Goal: Information Seeking & Learning: Learn about a topic

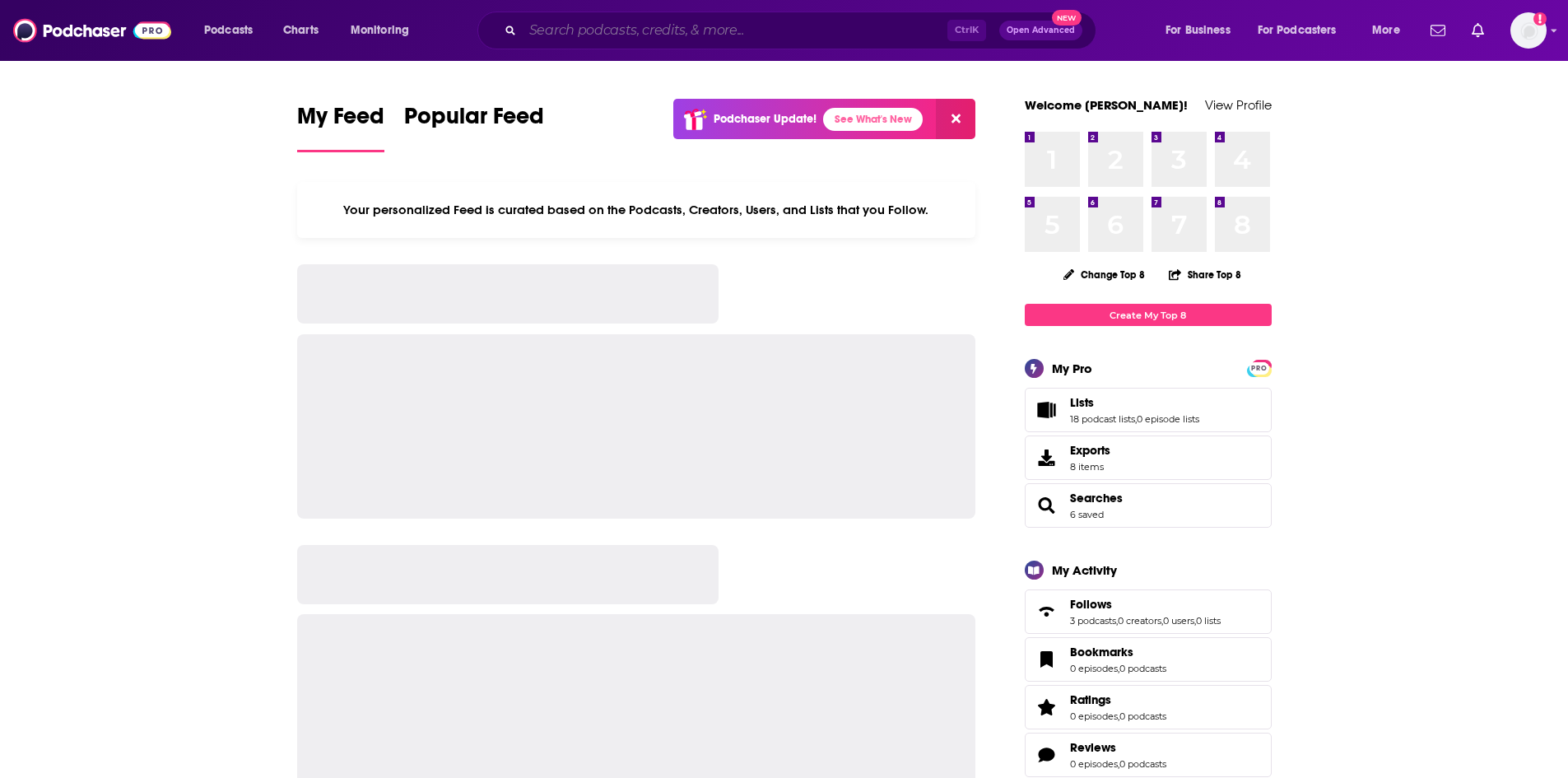
click at [729, 24] on input "Search podcasts, credits, & more..." at bounding box center [735, 30] width 425 height 26
paste input "[URL][DOMAIN_NAME]"
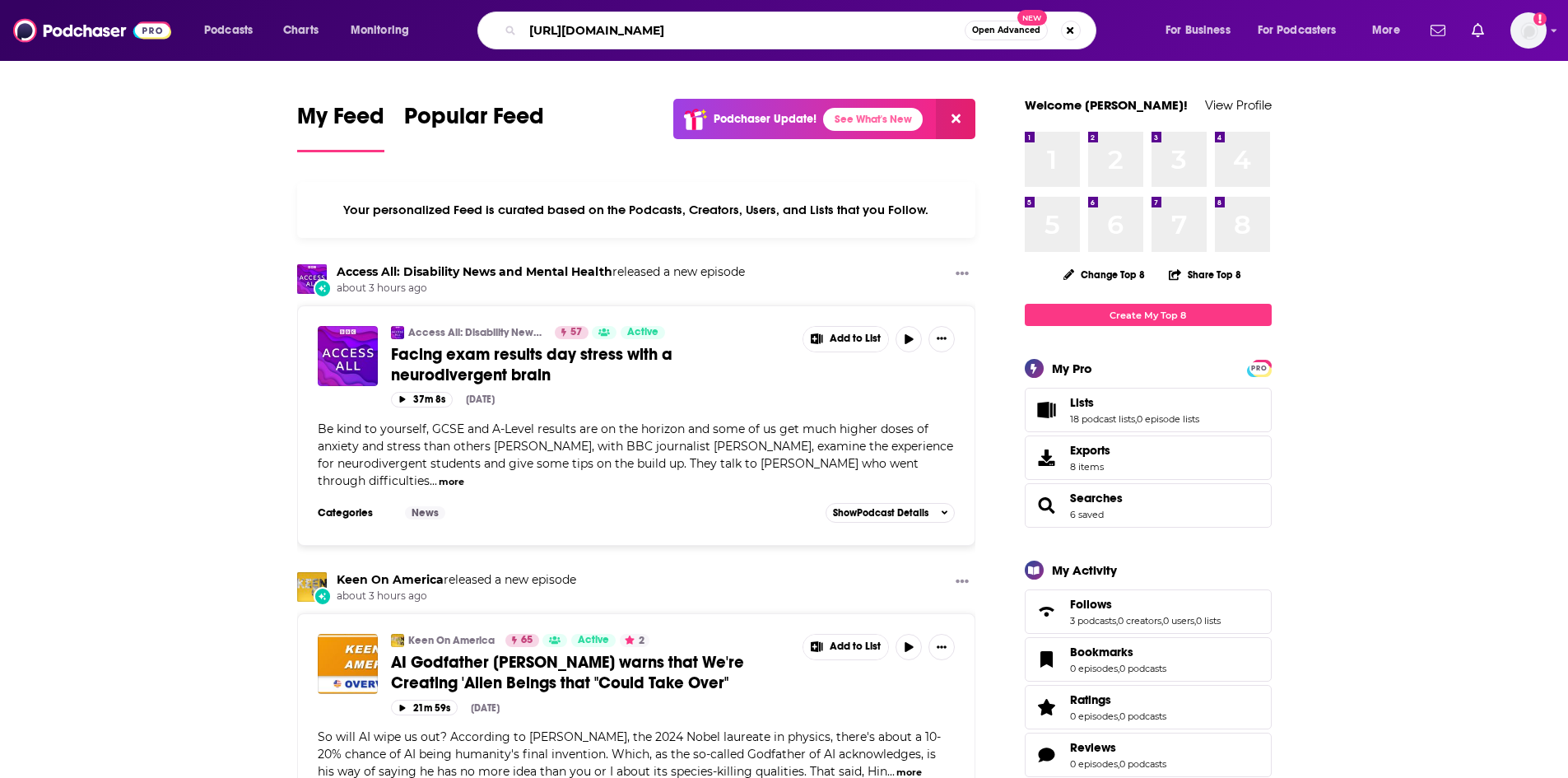
drag, startPoint x: 960, startPoint y: 30, endPoint x: 17, endPoint y: -39, distance: 945.5
click at [17, 0] on html "Podcasts Charts Monitoring https://podcasts.apple.com/us/podcast/career-contess…" at bounding box center [784, 389] width 1568 height 778
type input "career contessa"
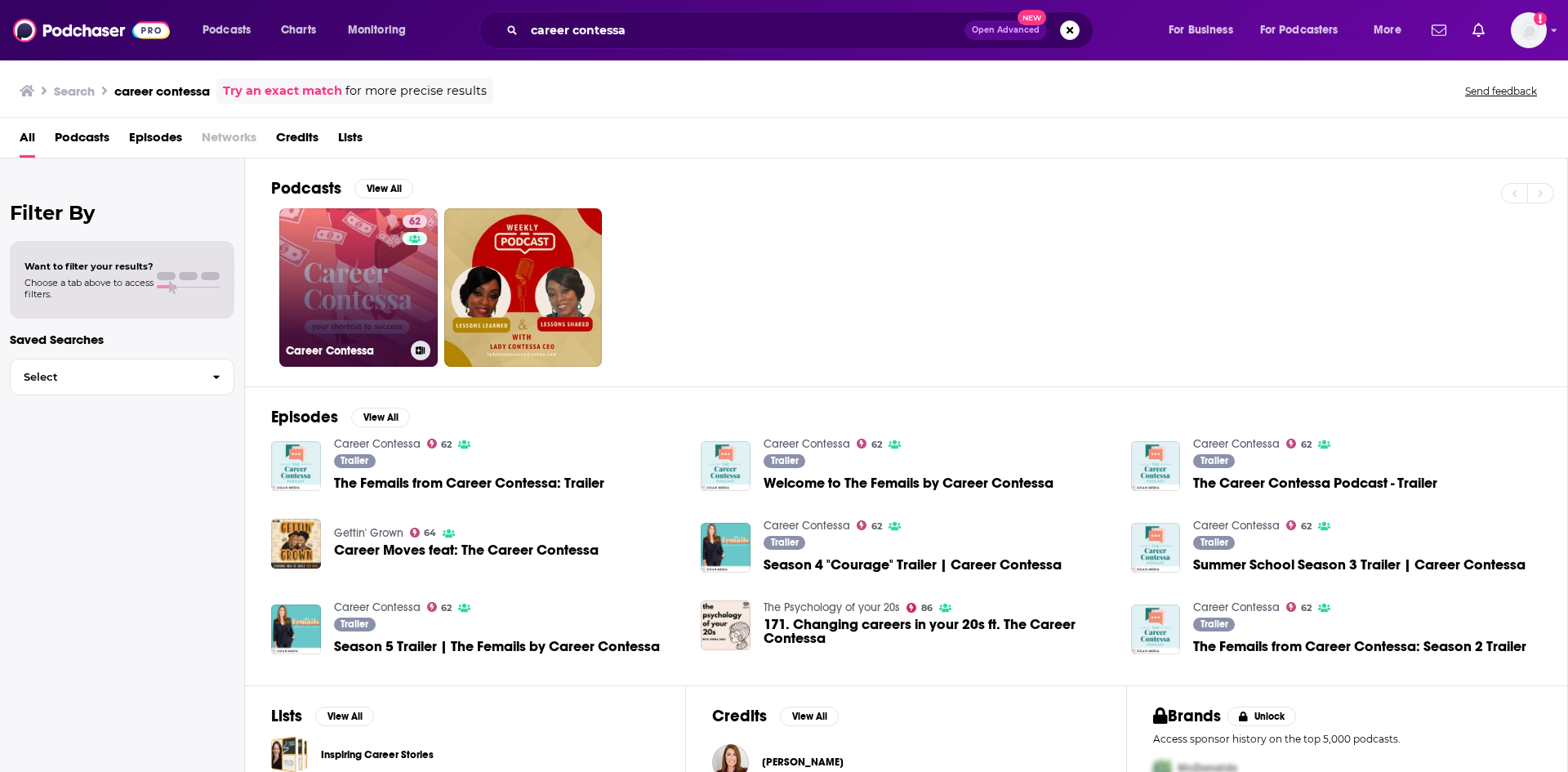
click at [385, 257] on link "62 Career Contessa" at bounding box center [358, 287] width 158 height 158
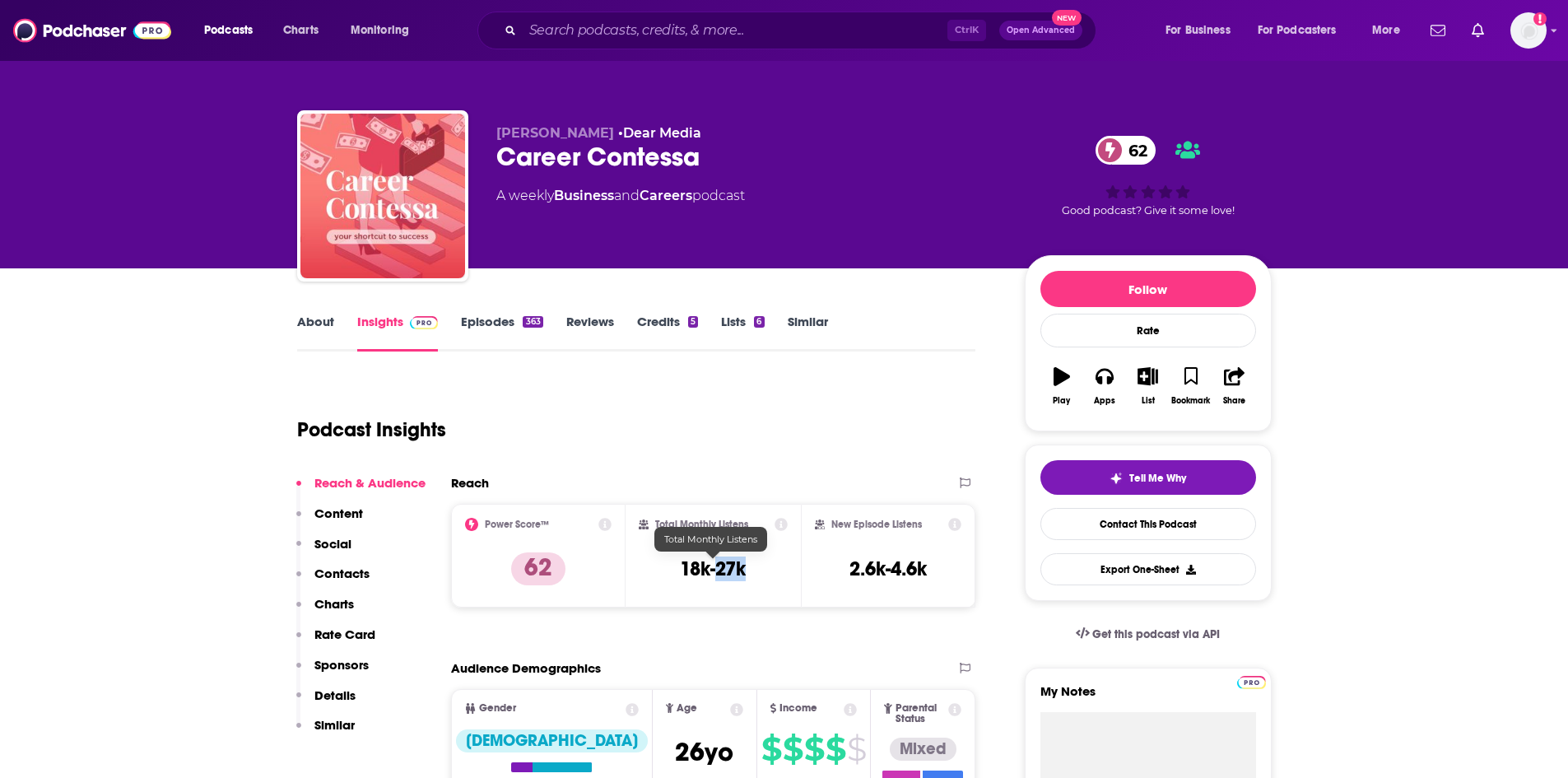
drag, startPoint x: 753, startPoint y: 574, endPoint x: 720, endPoint y: 576, distance: 33.1
click at [720, 576] on div "Total Monthly Listens 18k-27k" at bounding box center [713, 556] width 149 height 76
copy h3 "27k"
click at [318, 317] on link "About" at bounding box center [315, 333] width 37 height 38
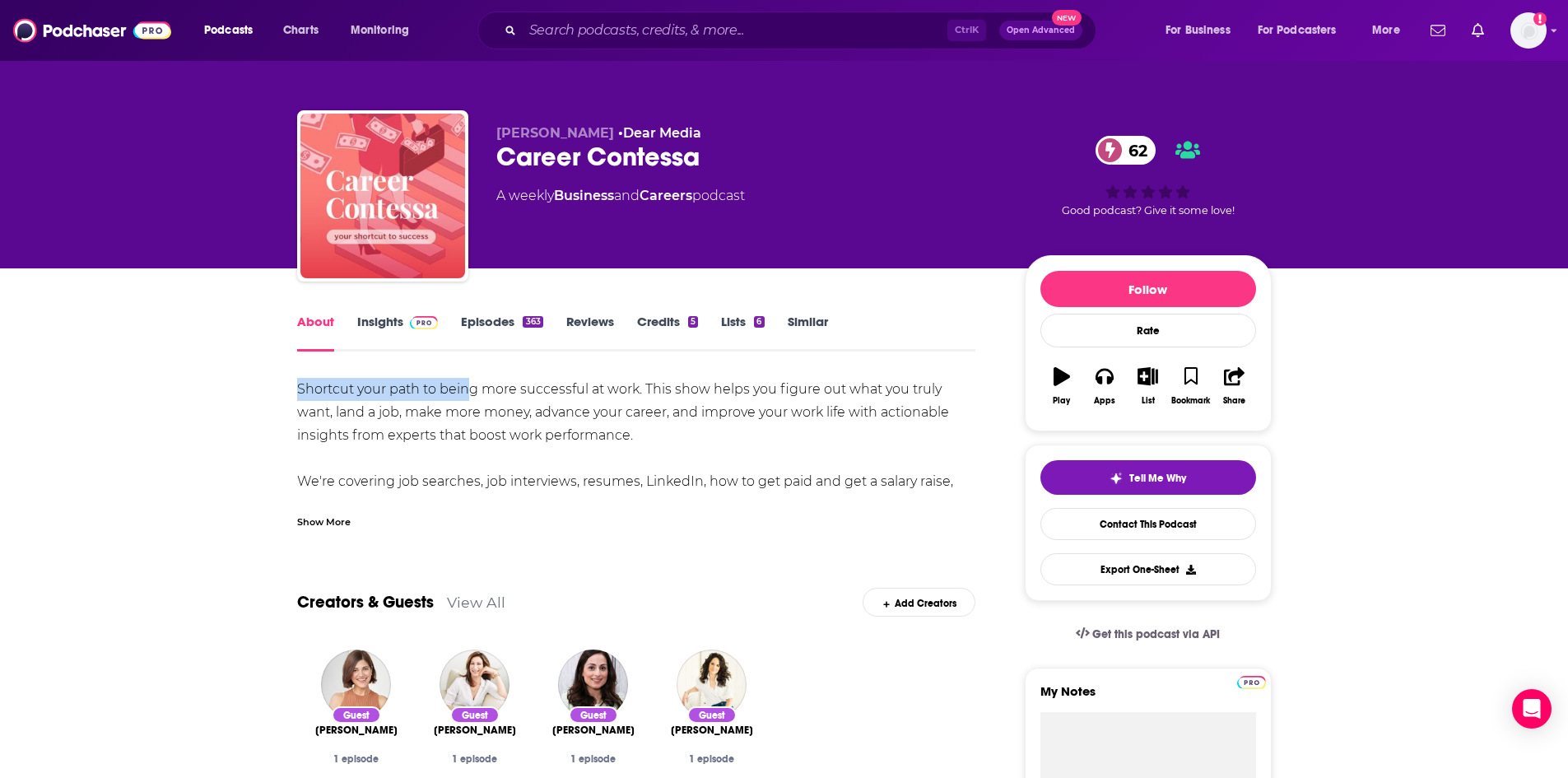
drag, startPoint x: 298, startPoint y: 393, endPoint x: 468, endPoint y: 396, distance: 170.0
click at [468, 396] on div "Shortcut your path to being more successful at work. This show helps you figure…" at bounding box center [637, 493] width 679 height 230
click at [318, 521] on div "Show More" at bounding box center [324, 520] width 54 height 15
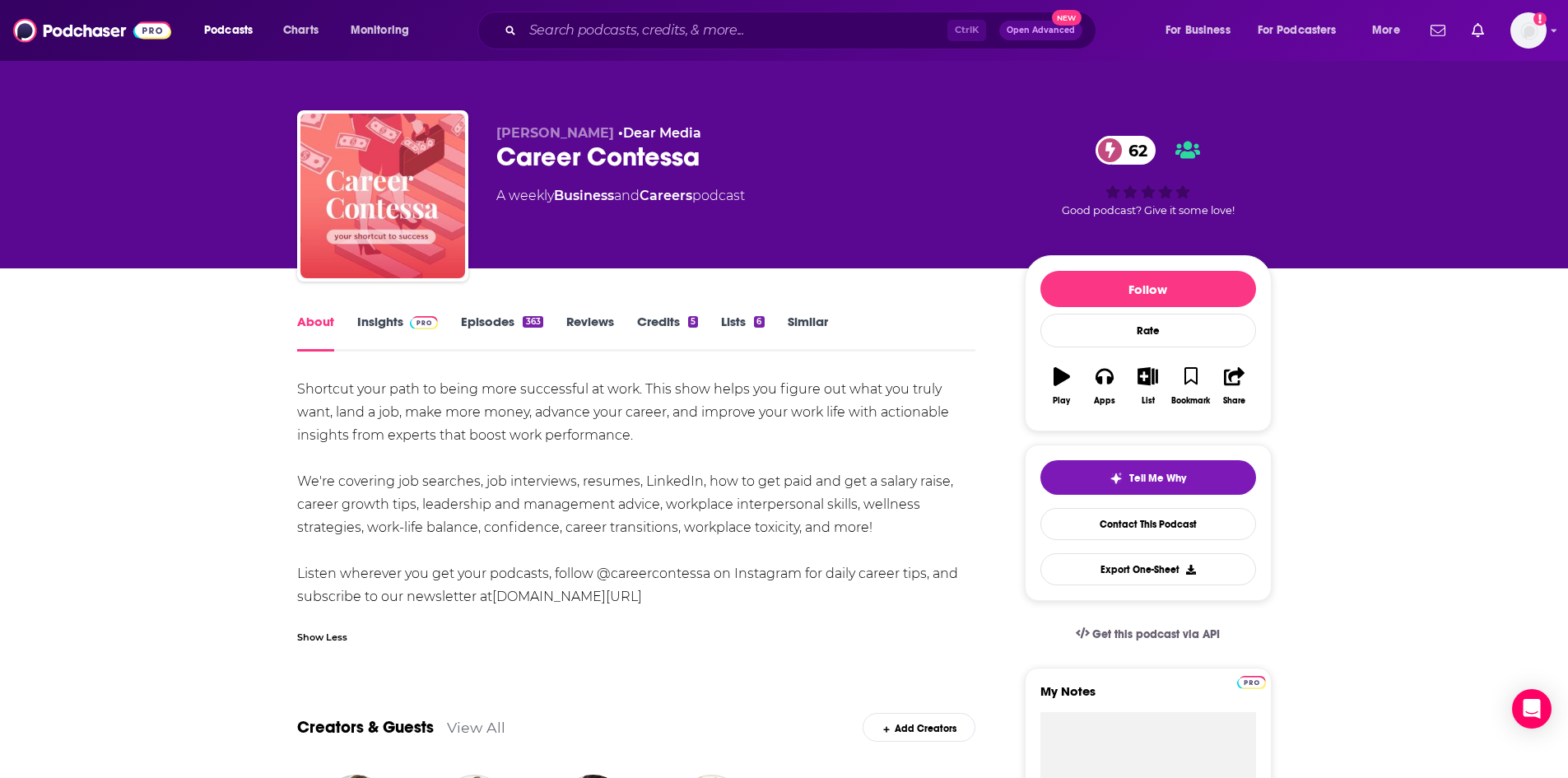
drag, startPoint x: 296, startPoint y: 389, endPoint x: 871, endPoint y: 532, distance: 592.5
copy div "Shortcut your path to being more successful at work. This show helps you figure…"
drag, startPoint x: 495, startPoint y: 154, endPoint x: 698, endPoint y: 159, distance: 203.1
click at [698, 159] on div "Lauren McGoodwin • Dear Media Career Contessa 62 A weekly Business and Careers …" at bounding box center [785, 199] width 975 height 177
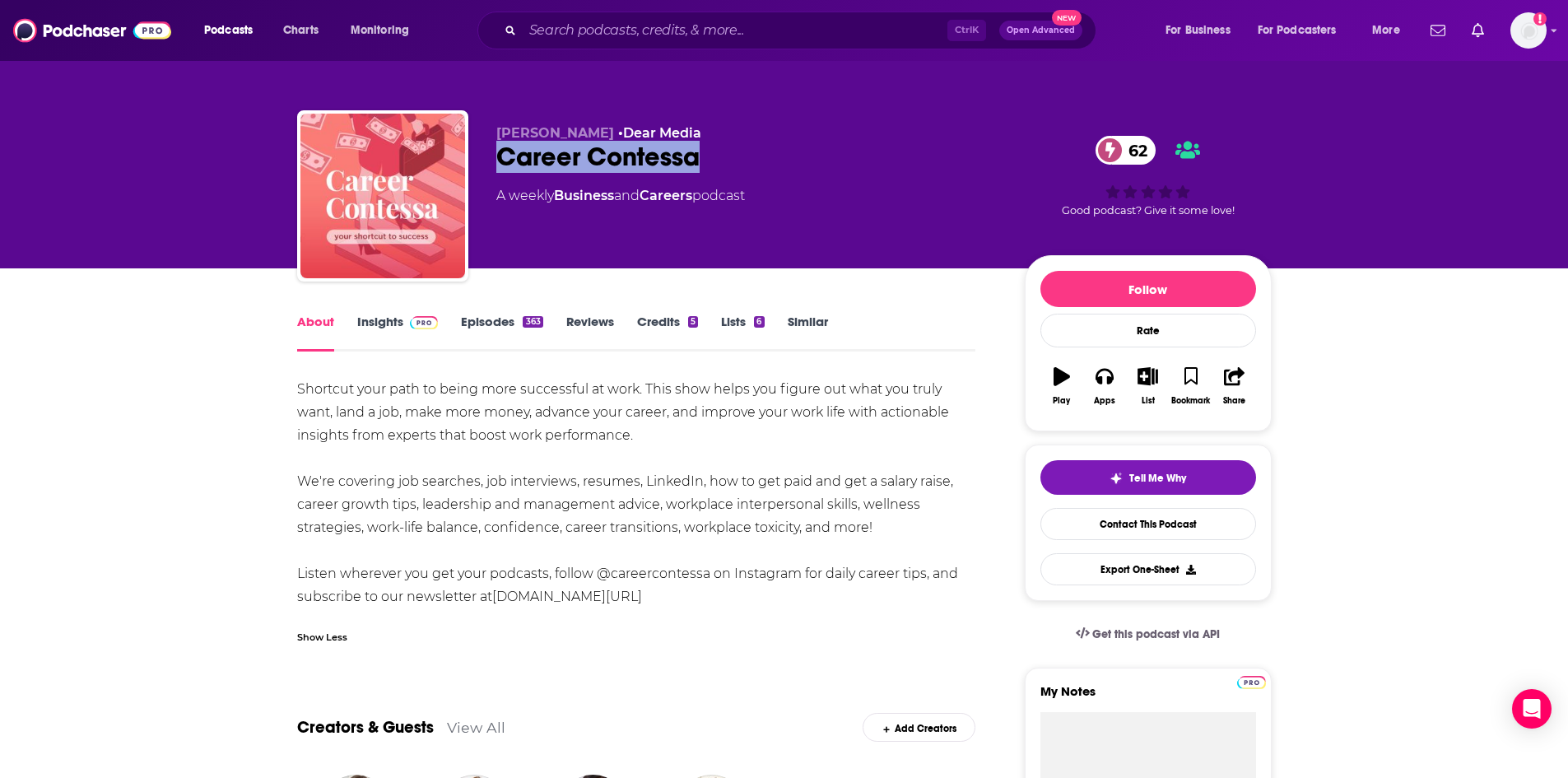
copy h1 "Career Contessa"
click at [556, 134] on span "Lauren McGoodwin" at bounding box center [555, 133] width 117 height 15
drag, startPoint x: 497, startPoint y: 126, endPoint x: 626, endPoint y: 138, distance: 129.6
click at [614, 138] on span "Lauren McGoodwin" at bounding box center [555, 133] width 117 height 15
copy span "Lauren McGoodwin"
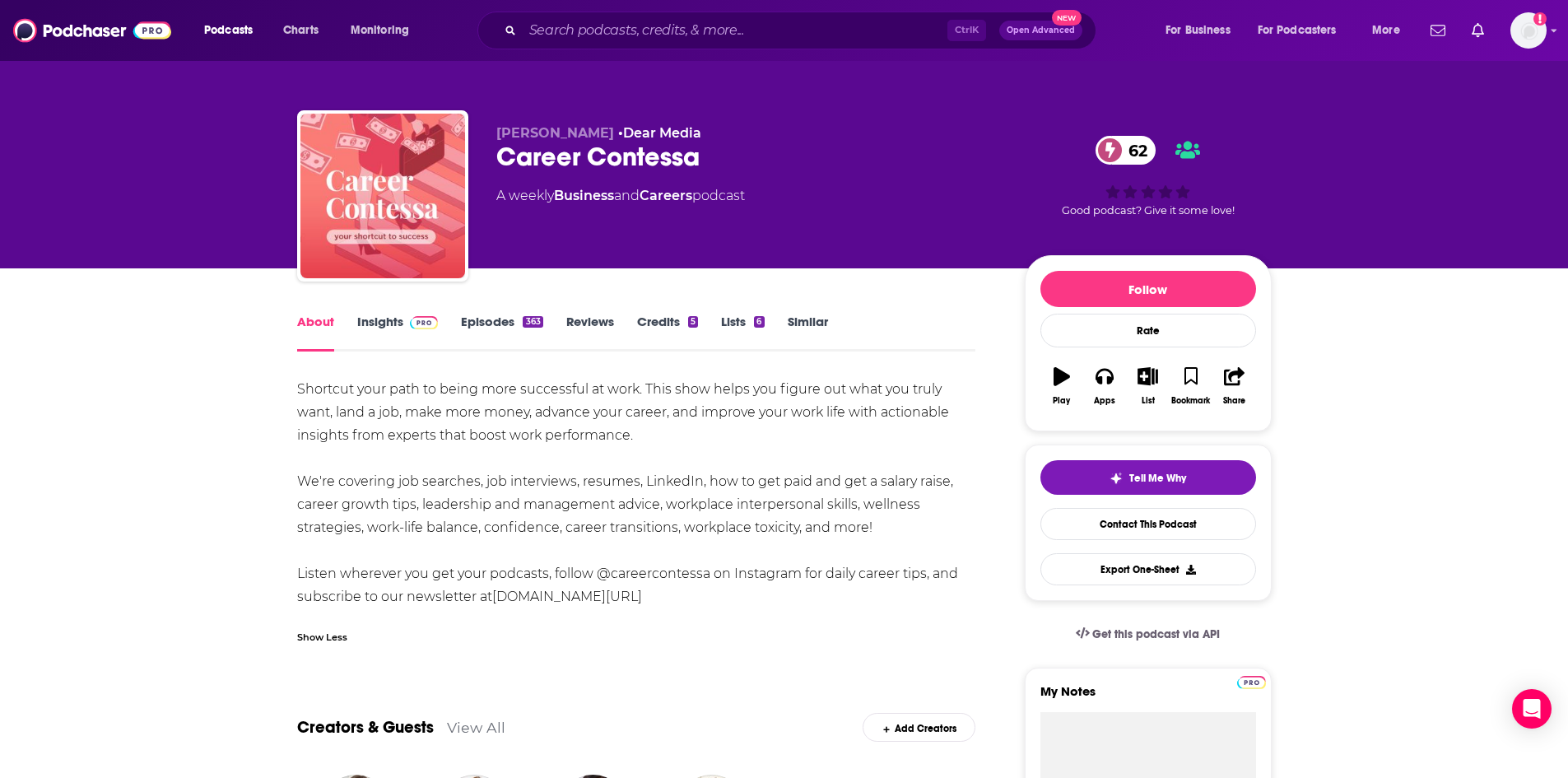
click at [385, 326] on link "Insights" at bounding box center [398, 333] width 82 height 38
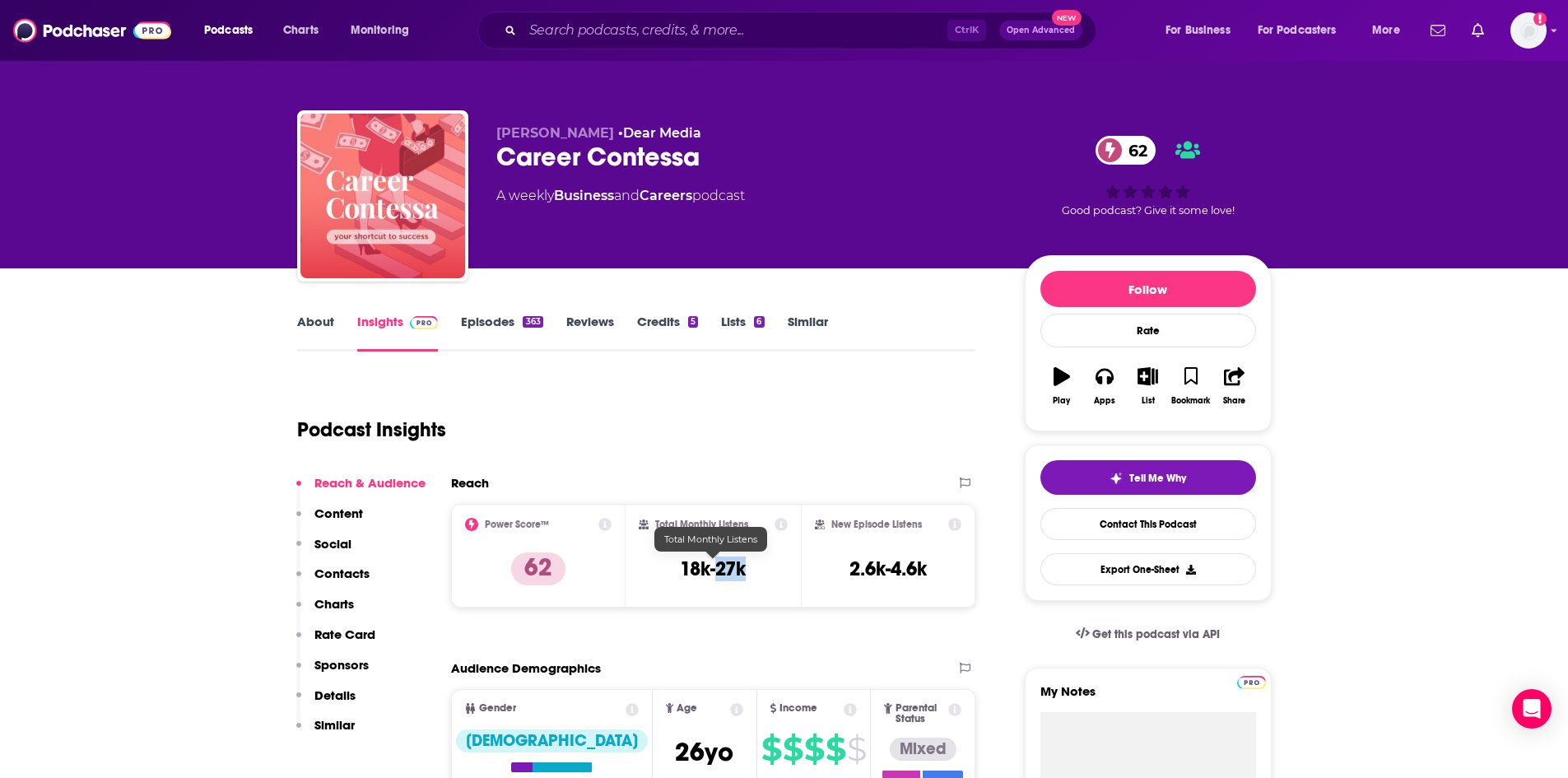
drag, startPoint x: 750, startPoint y: 569, endPoint x: 717, endPoint y: 569, distance: 33.0
click at [717, 569] on div "Total Monthly Listens 18k-27k" at bounding box center [713, 556] width 149 height 76
copy h3 "27k"
